Goal: Transaction & Acquisition: Purchase product/service

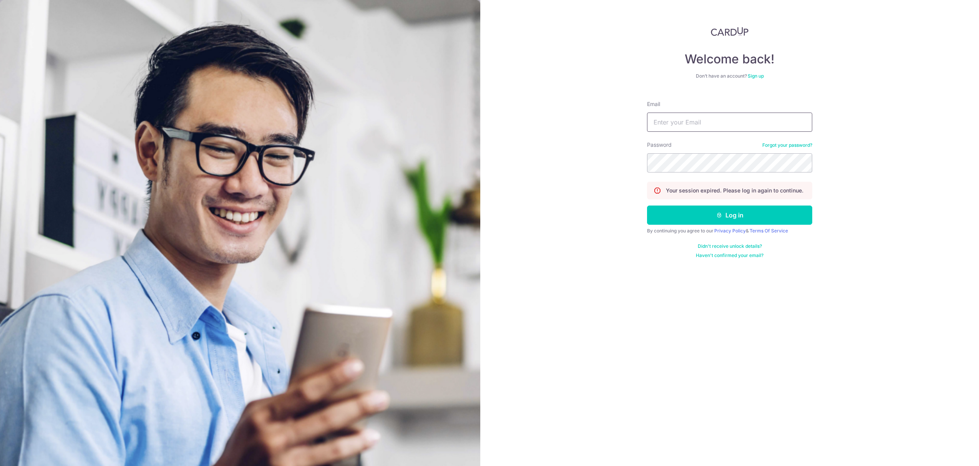
drag, startPoint x: 698, startPoint y: 129, endPoint x: 697, endPoint y: 125, distance: 4.1
click at [698, 129] on input "Email" at bounding box center [729, 122] width 165 height 19
type input "ryanncheng@hotmail.com"
click at [728, 209] on button "Log in" at bounding box center [729, 215] width 165 height 19
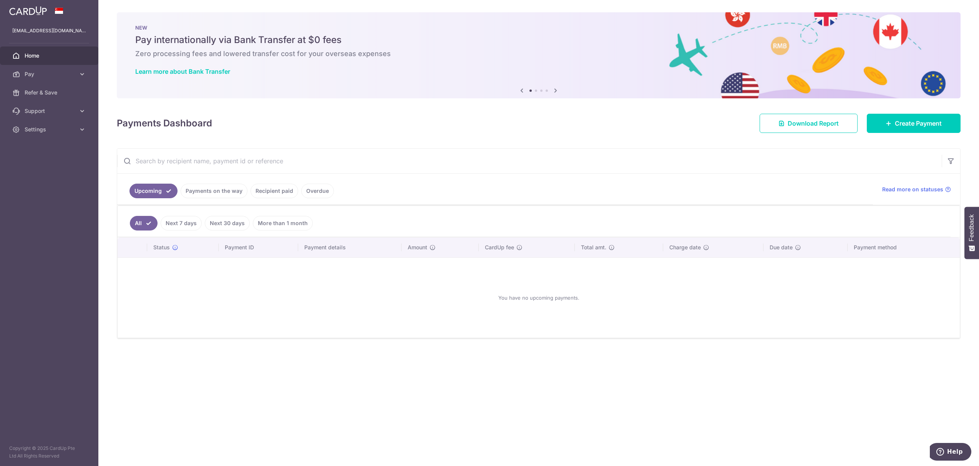
click at [188, 220] on link "Next 7 days" at bounding box center [181, 223] width 41 height 15
click at [234, 223] on link "Next 30 days" at bounding box center [227, 223] width 45 height 15
click at [283, 224] on link "More than 1 month" at bounding box center [283, 223] width 60 height 15
click at [137, 227] on link "All" at bounding box center [138, 223] width 17 height 15
click at [45, 75] on span "Pay" at bounding box center [50, 74] width 51 height 8
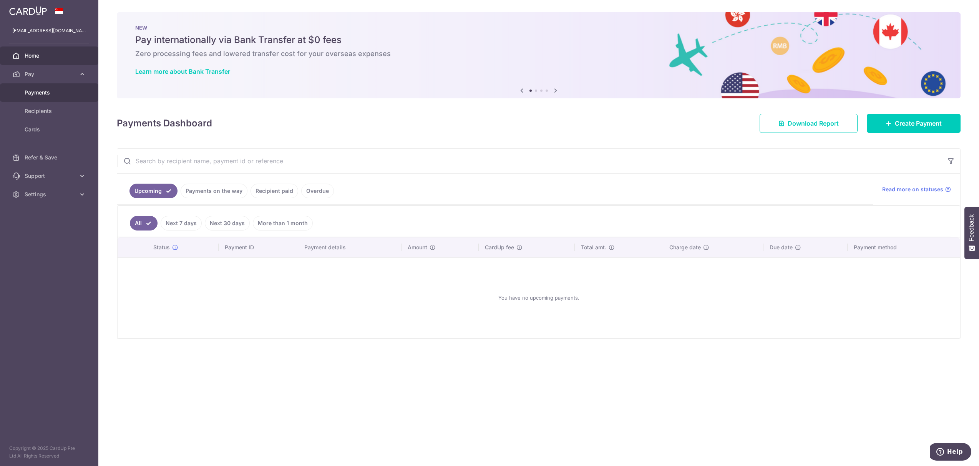
click at [41, 91] on span "Payments" at bounding box center [50, 93] width 51 height 8
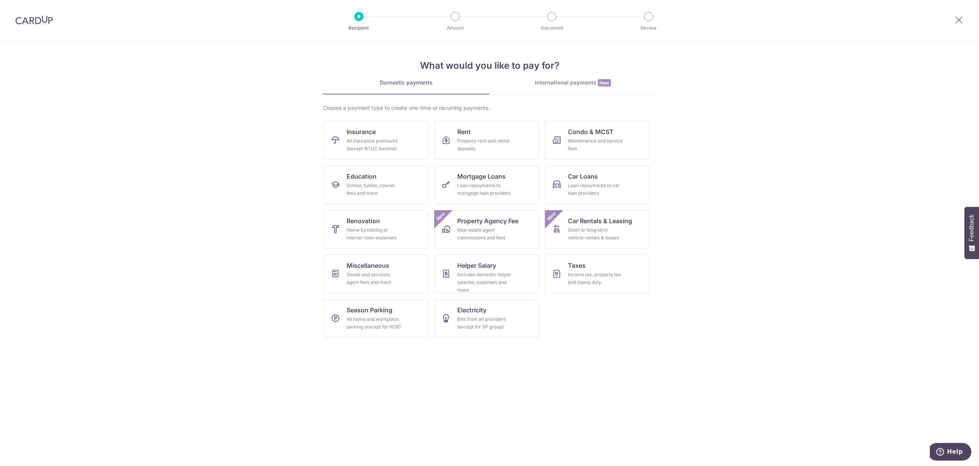
click at [19, 19] on img at bounding box center [34, 19] width 38 height 9
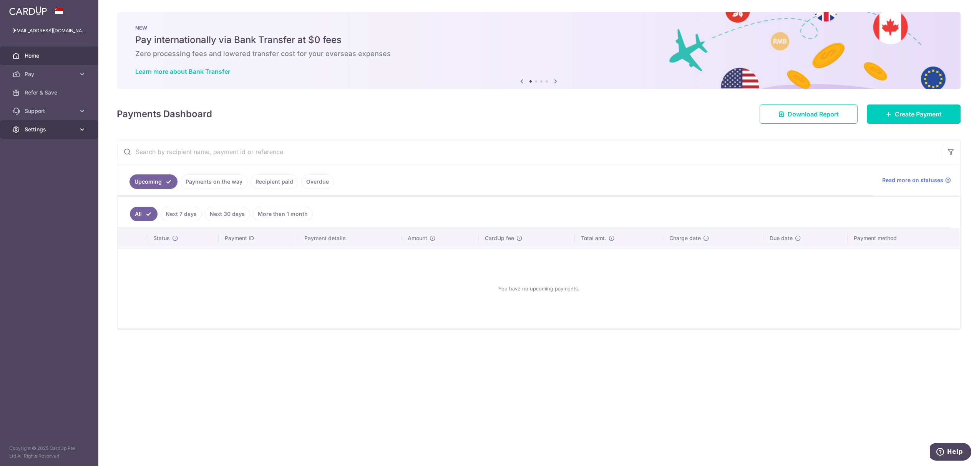
click at [45, 130] on span "Settings" at bounding box center [50, 130] width 51 height 8
click at [49, 145] on span "Account" at bounding box center [50, 148] width 51 height 8
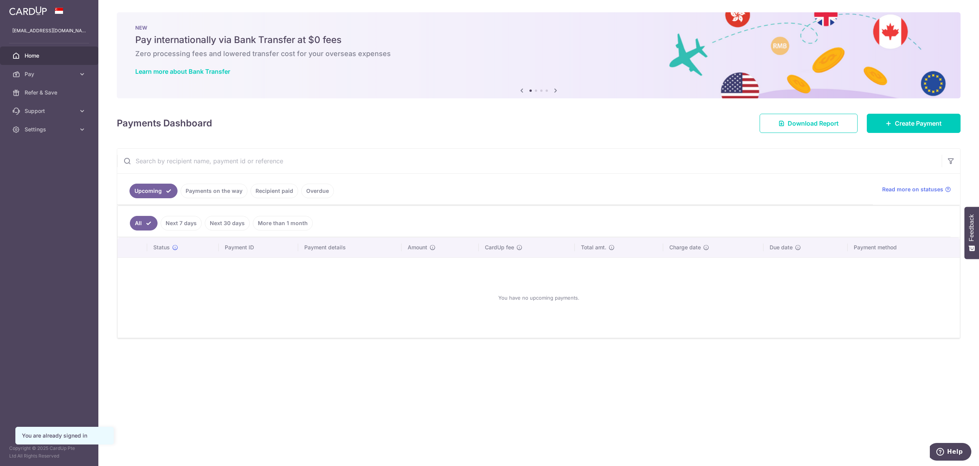
click at [201, 188] on link "Payments on the way" at bounding box center [214, 191] width 67 height 15
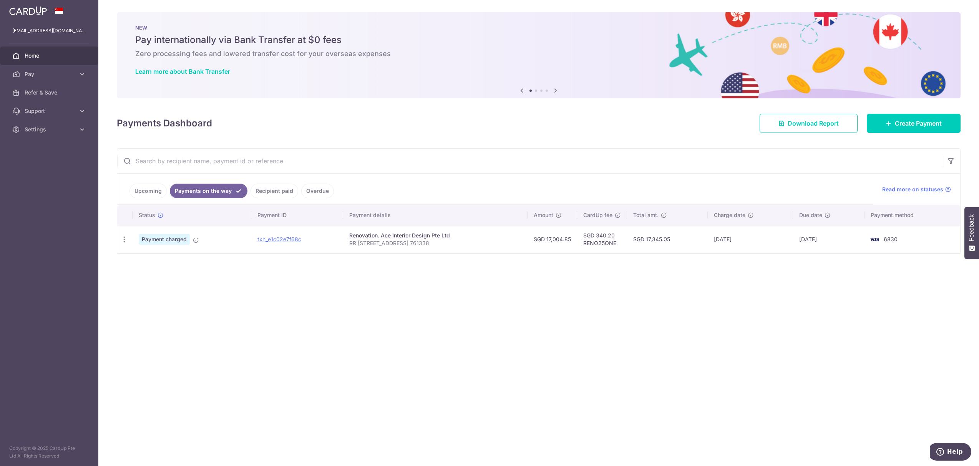
click at [135, 192] on link "Upcoming" at bounding box center [147, 191] width 37 height 15
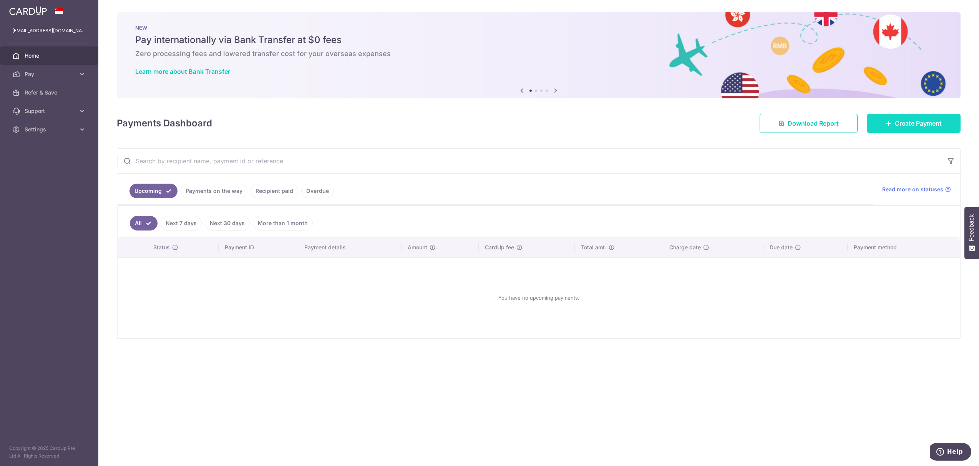
click at [883, 131] on link "Create Payment" at bounding box center [914, 123] width 94 height 19
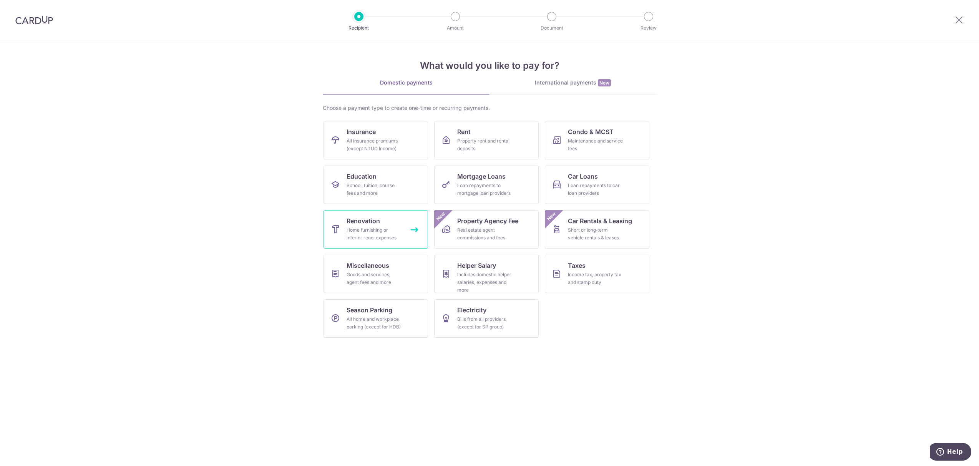
click at [374, 224] on span "Renovation" at bounding box center [363, 220] width 33 height 9
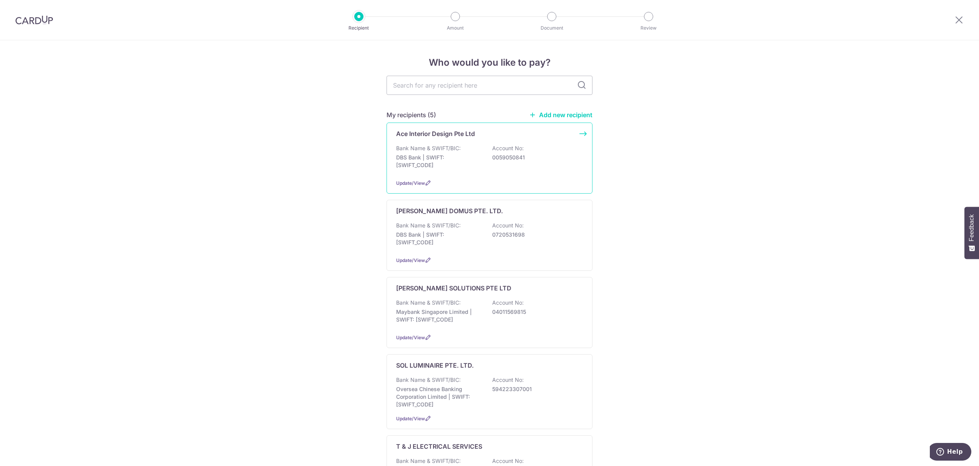
click at [462, 154] on div "Bank Name & SWIFT/BIC: DBS Bank | SWIFT: DBSSSGSGXXX Account No: 0059050841" at bounding box center [489, 158] width 187 height 28
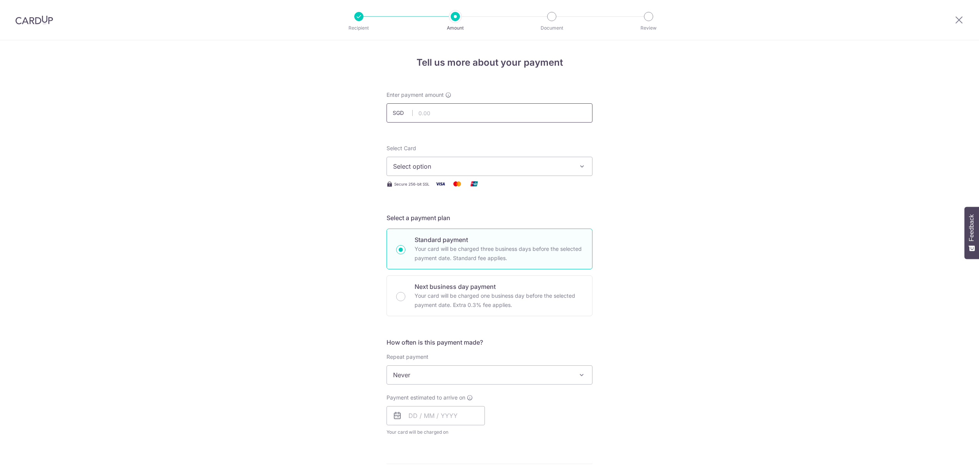
click at [458, 111] on input "text" at bounding box center [489, 112] width 206 height 19
type input "16,500.00"
click at [448, 169] on span "Select option" at bounding box center [482, 166] width 179 height 9
click at [453, 217] on span "**** 6830" at bounding box center [489, 221] width 193 height 9
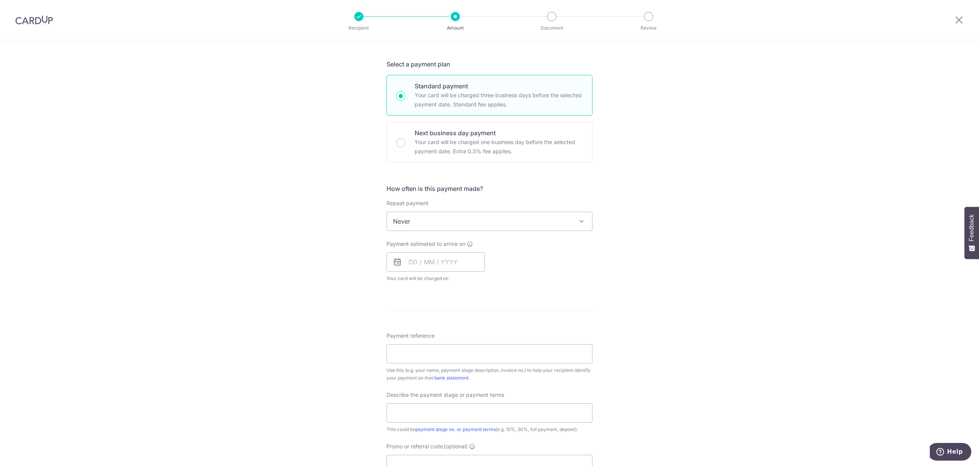
click at [448, 221] on span "Never" at bounding box center [489, 221] width 205 height 18
click at [370, 267] on div "Tell us more about your payment Enter payment amount SGD 16,500.00 16500.00 Sel…" at bounding box center [489, 260] width 979 height 746
click at [415, 260] on input "text" at bounding box center [435, 261] width 98 height 19
click at [476, 329] on link "10" at bounding box center [479, 332] width 12 height 12
type input "[DATE]"
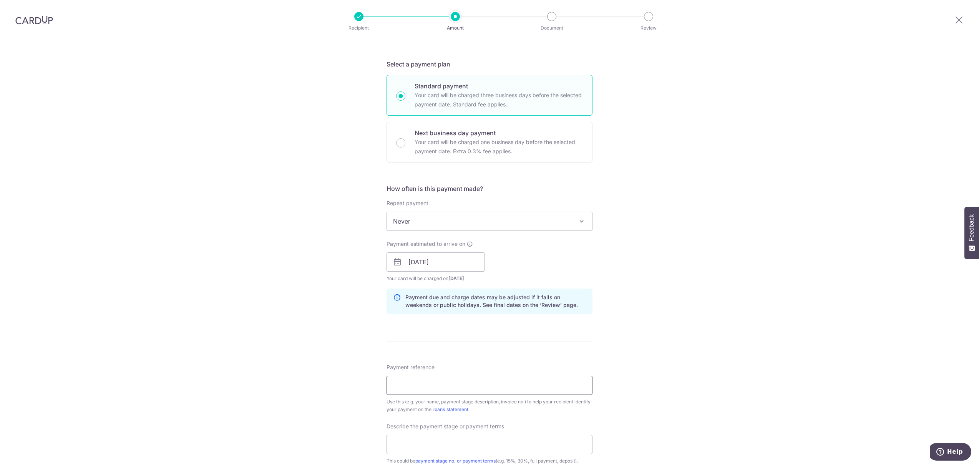
scroll to position [256, 0]
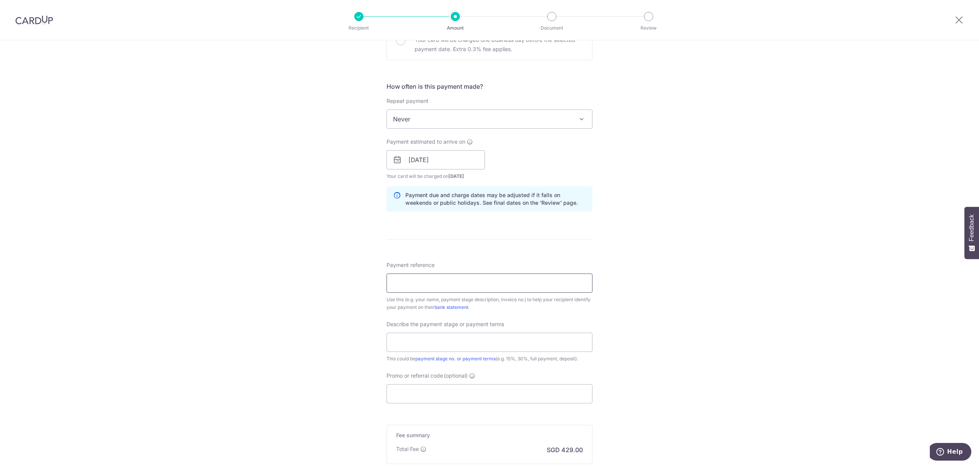
click at [457, 290] on input "Payment reference" at bounding box center [489, 283] width 206 height 19
type input "RR [STREET_ADDRESS] 761338"
click at [443, 346] on input "text" at bounding box center [489, 342] width 206 height 19
type input "7th Payment 2ND Split 50%"
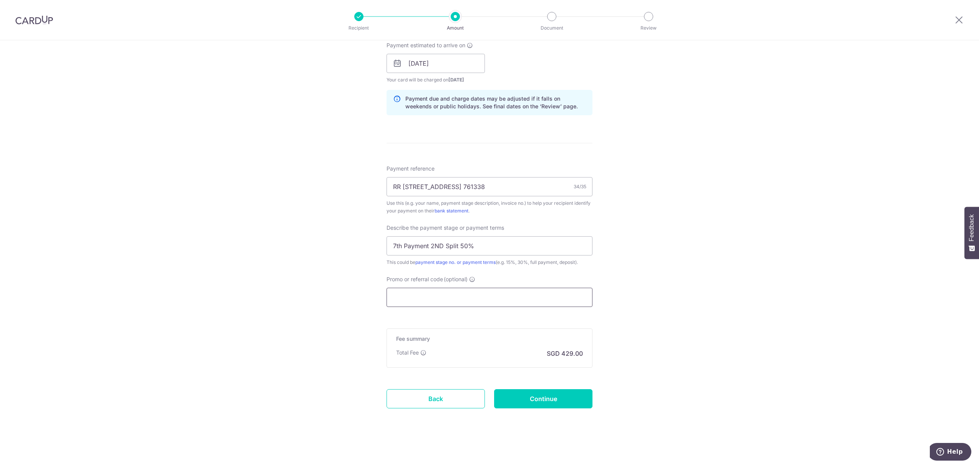
click at [452, 292] on input "Promo or referral code (optional)" at bounding box center [489, 297] width 206 height 19
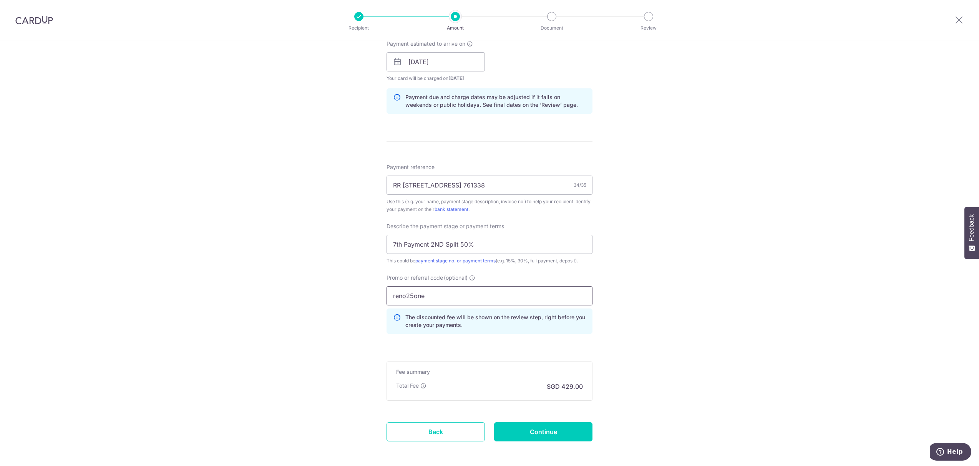
type input "reno25one"
click button "Add Card" at bounding box center [0, 0] width 0 height 0
click at [547, 434] on input "Continue" at bounding box center [543, 431] width 98 height 19
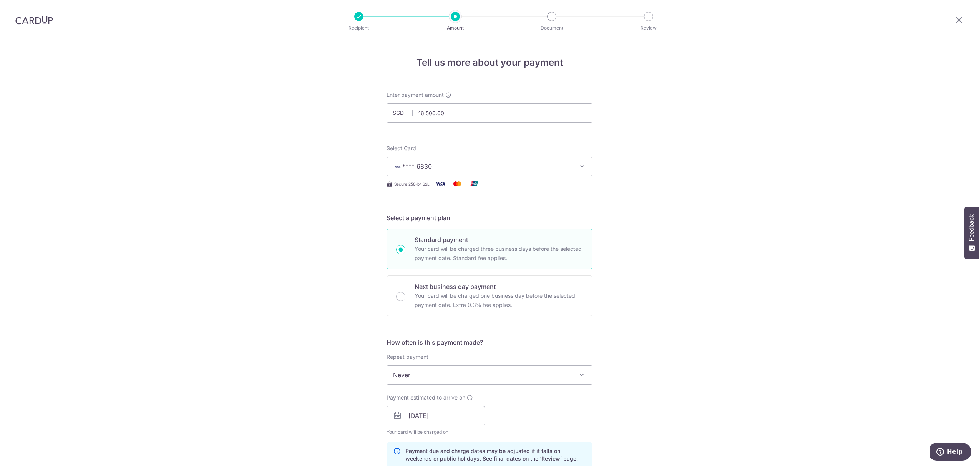
scroll to position [102, 0]
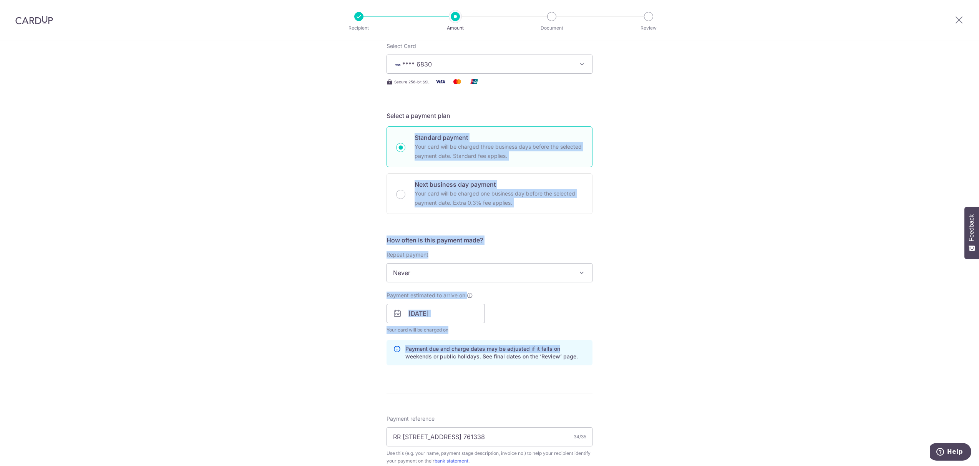
drag, startPoint x: 332, startPoint y: 137, endPoint x: 728, endPoint y: 349, distance: 448.9
click at [728, 349] on div "Tell us more about your payment Enter payment amount SGD 16,500.00 16500.00 Sel…" at bounding box center [489, 349] width 979 height 823
drag, startPoint x: 686, startPoint y: 327, endPoint x: 291, endPoint y: 157, distance: 429.8
click at [291, 157] on div "Tell us more about your payment Enter payment amount SGD 16,500.00 16500.00 Sel…" at bounding box center [489, 349] width 979 height 823
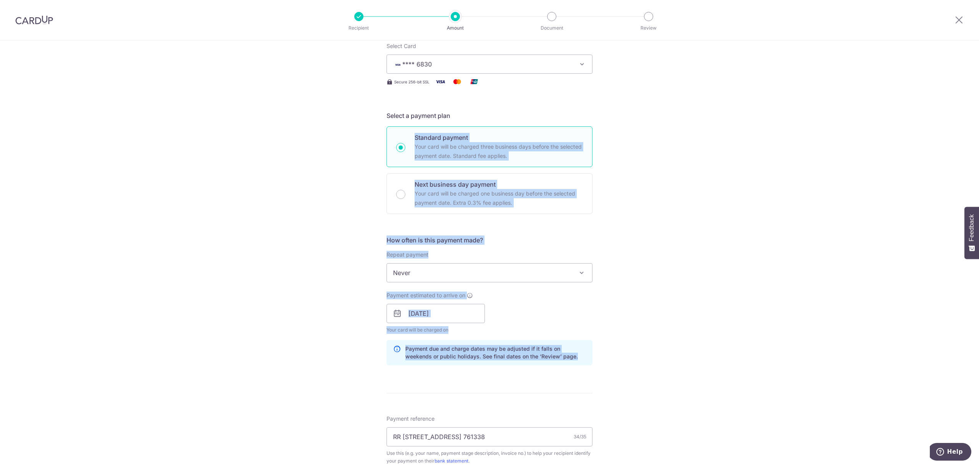
click at [291, 157] on div "Tell us more about your payment Enter payment amount SGD 16,500.00 16500.00 Sel…" at bounding box center [489, 349] width 979 height 823
drag, startPoint x: 313, startPoint y: 117, endPoint x: 734, endPoint y: 363, distance: 487.8
click at [734, 363] on div "Tell us more about your payment Enter payment amount SGD 16,500.00 16500.00 Sel…" at bounding box center [489, 349] width 979 height 823
drag, startPoint x: 778, startPoint y: 380, endPoint x: 265, endPoint y: 121, distance: 574.9
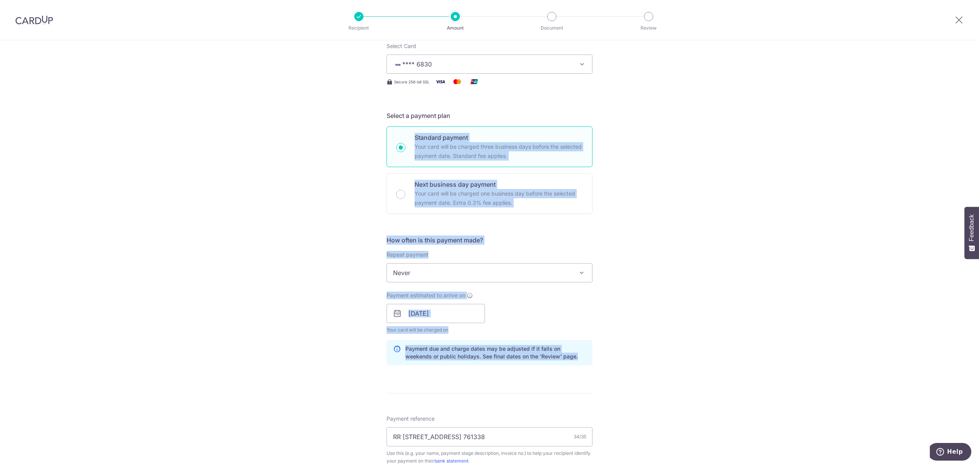
click at [265, 121] on div "Tell us more about your payment Enter payment amount SGD 16,500.00 16500.00 Sel…" at bounding box center [489, 349] width 979 height 823
drag, startPoint x: 287, startPoint y: 78, endPoint x: 750, endPoint y: 423, distance: 577.0
click at [750, 423] on div "Tell us more about your payment Enter payment amount SGD 16,500.00 16500.00 Sel…" at bounding box center [489, 349] width 979 height 823
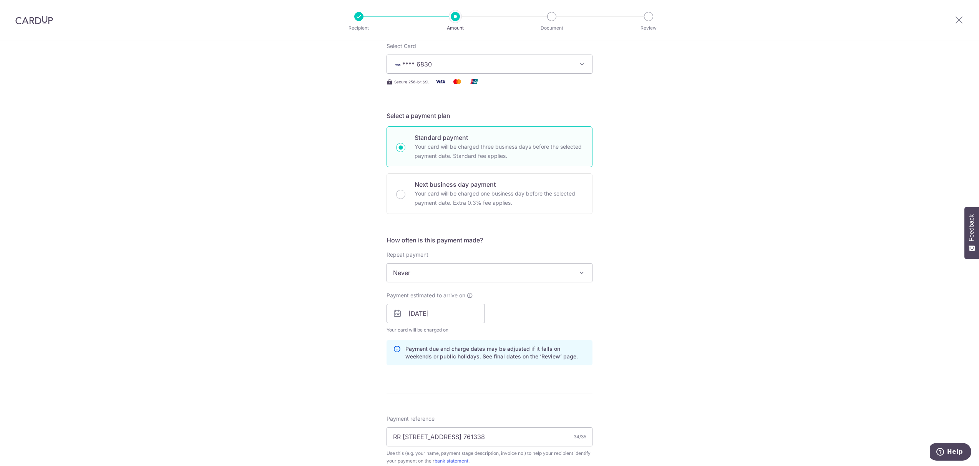
click at [750, 423] on div "Tell us more about your payment Enter payment amount SGD 16,500.00 16500.00 Sel…" at bounding box center [489, 349] width 979 height 823
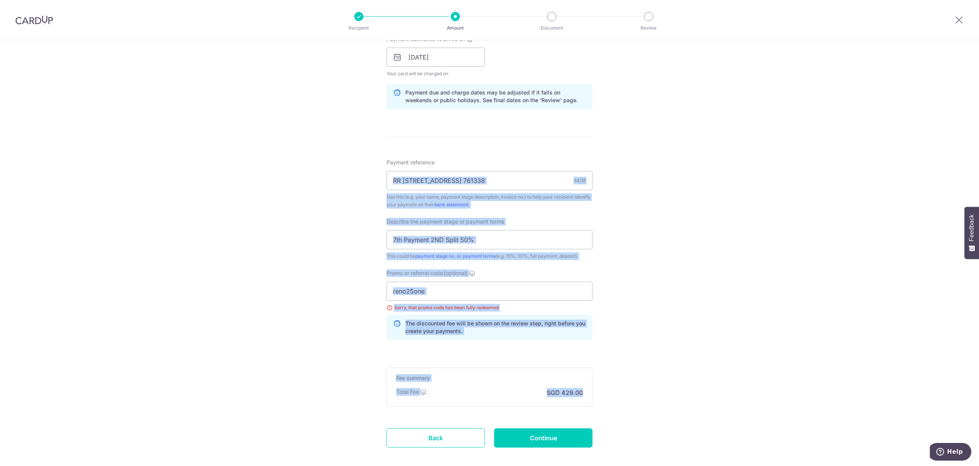
drag, startPoint x: 727, startPoint y: 405, endPoint x: 289, endPoint y: 180, distance: 492.3
click at [289, 180] on div "Tell us more about your payment Enter payment amount SGD 16,500.00 16500.00 Sel…" at bounding box center [489, 93] width 979 height 823
drag, startPoint x: 314, startPoint y: 110, endPoint x: 782, endPoint y: 403, distance: 552.4
click at [782, 403] on div "Tell us more about your payment Enter payment amount SGD 16,500.00 16500.00 Sel…" at bounding box center [489, 93] width 979 height 823
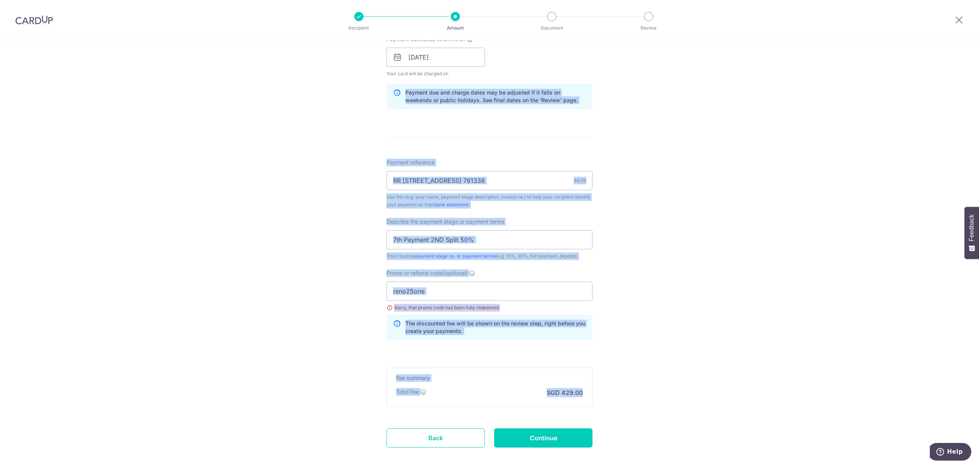
click at [782, 403] on div "Tell us more about your payment Enter payment amount SGD 16,500.00 16500.00 Sel…" at bounding box center [489, 93] width 979 height 823
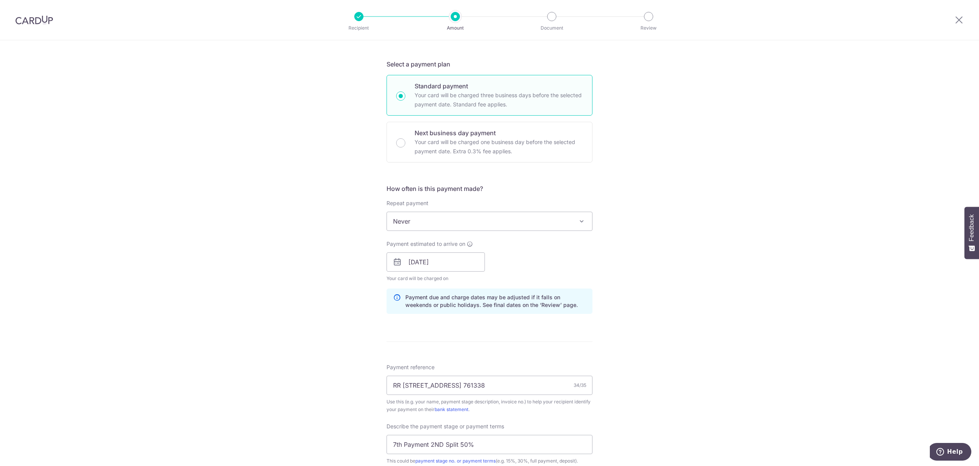
scroll to position [0, 0]
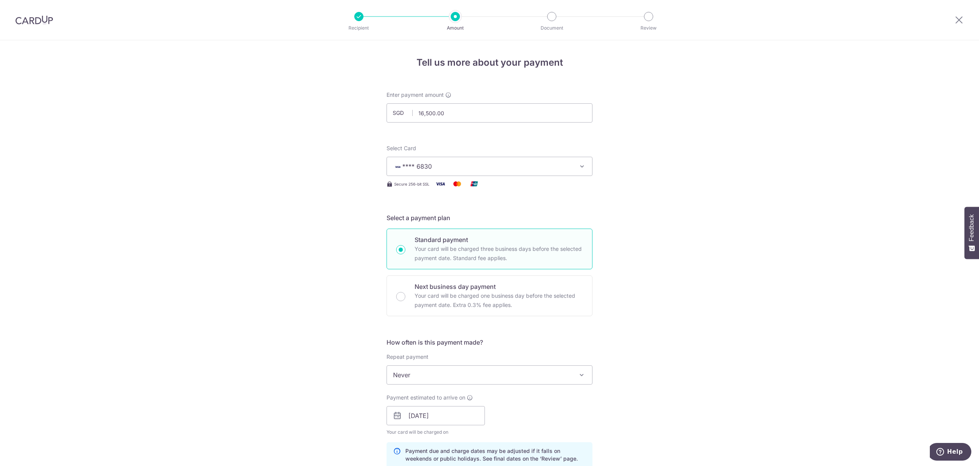
click at [735, 151] on div "Tell us more about your payment Enter payment amount SGD 16,500.00 16500.00 Sel…" at bounding box center [489, 451] width 979 height 823
